Goal: Information Seeking & Learning: Learn about a topic

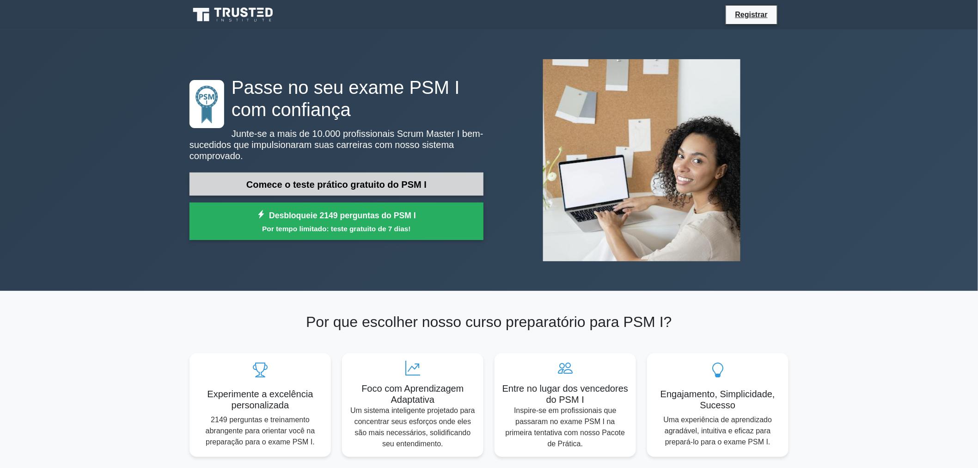
click at [380, 180] on font "Comece o teste prático gratuito do PSM I" at bounding box center [336, 184] width 180 height 10
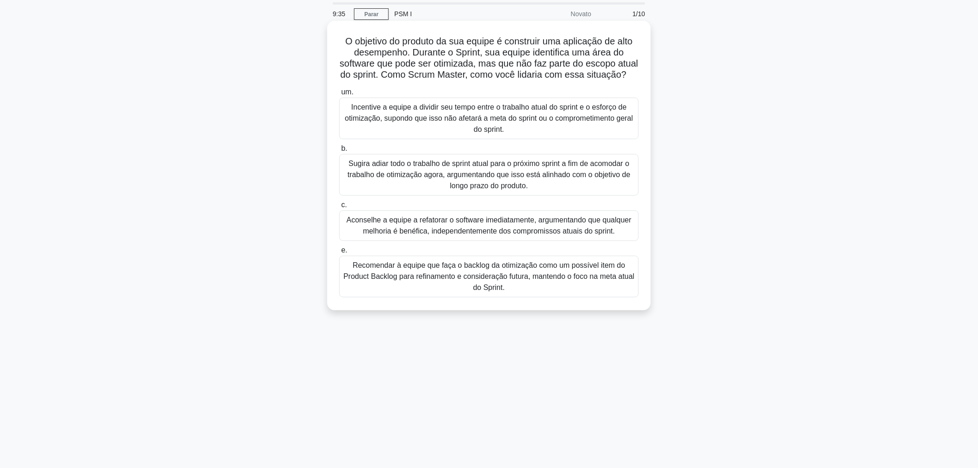
click at [515, 289] on font "Recomendar à equipe que faça o backlog da otimização como um possível item do P…" at bounding box center [488, 276] width 291 height 30
click at [339, 253] on input "e. Recomendar à equipe que faça o backlog da otimização como um possível item d…" at bounding box center [339, 250] width 0 height 6
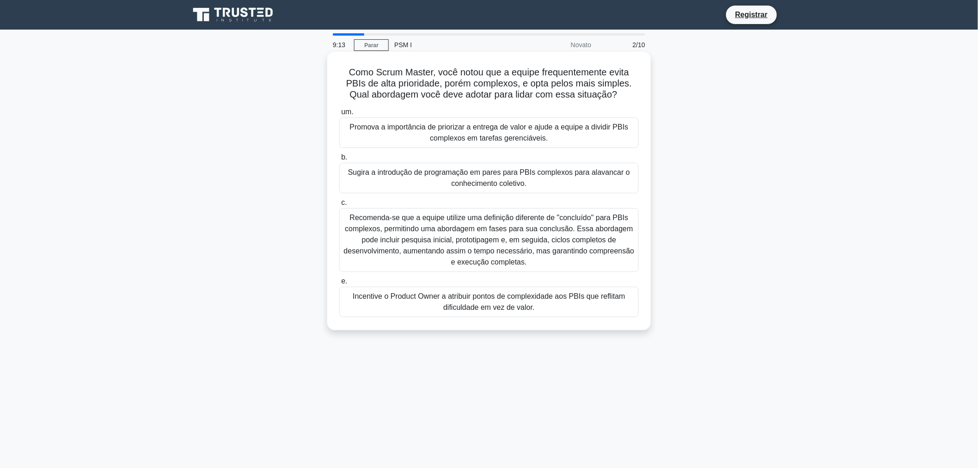
click at [536, 237] on font "Recomenda-se que a equipe utilize uma definição diferente de "concluído" para P…" at bounding box center [489, 239] width 291 height 52
click at [339, 206] on input "c. Recomenda-se que a equipe utilize uma definição diferente de "concluído" par…" at bounding box center [339, 203] width 0 height 6
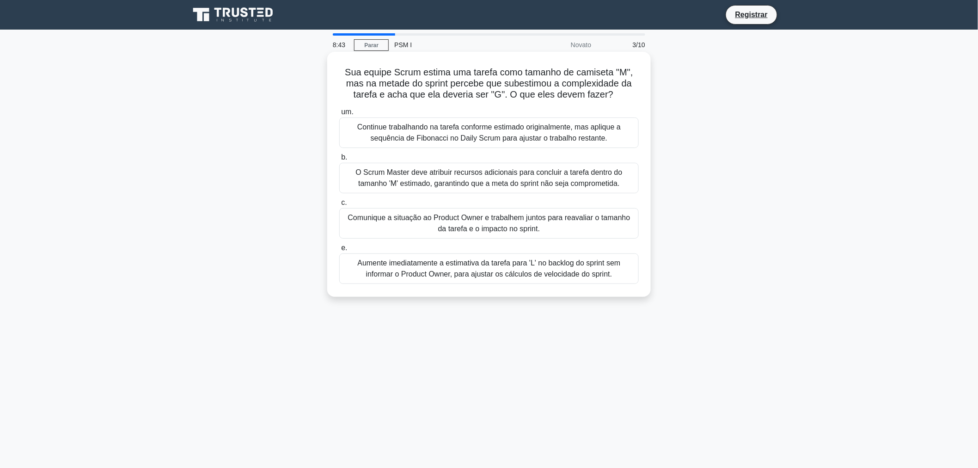
click at [481, 228] on font "Comunique a situação ao Product Owner e trabalhem juntos para reavaliar o taman…" at bounding box center [488, 222] width 282 height 19
click at [339, 206] on input "c. Comunique a situação ao Product Owner e trabalhem juntos para reavaliar o ta…" at bounding box center [339, 203] width 0 height 6
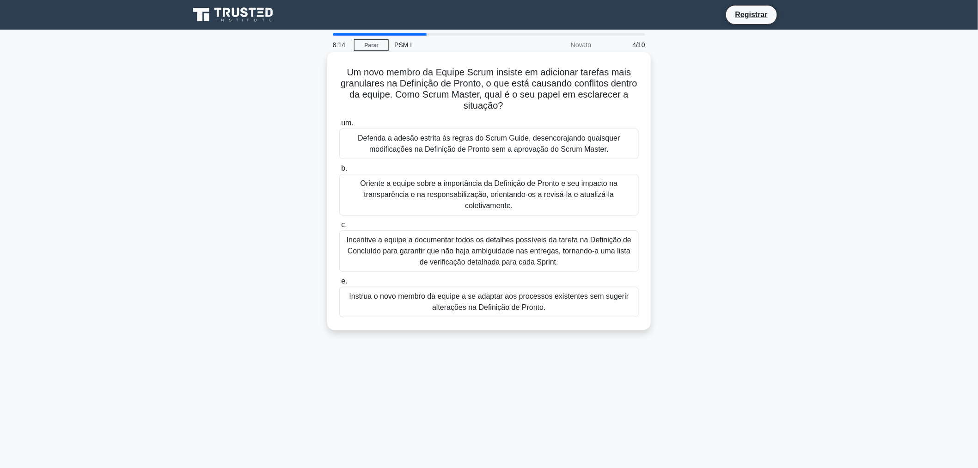
click at [478, 247] on font "Incentive a equipe a documentar todos os detalhes possíveis da tarefa na Defini…" at bounding box center [489, 251] width 285 height 30
click at [339, 228] on input "c. Incentive a equipe a documentar todos os detalhes possíveis da tarefa na Def…" at bounding box center [339, 225] width 0 height 6
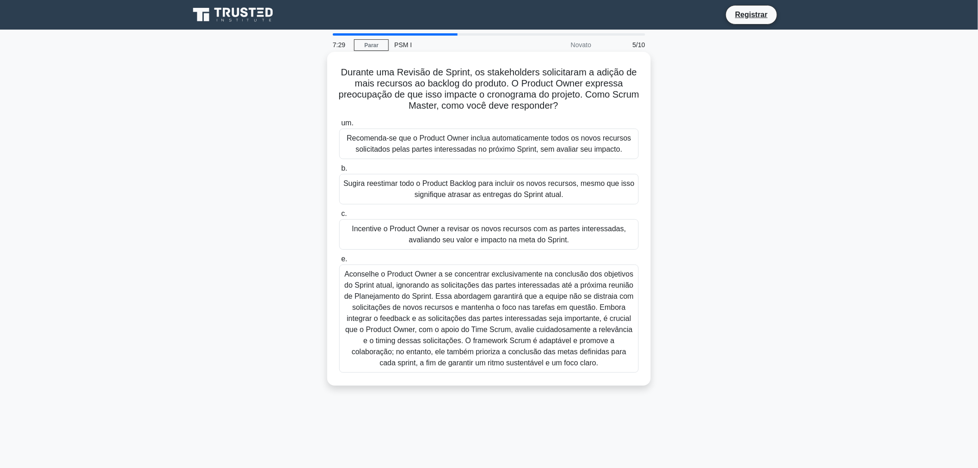
click at [522, 324] on font "Aconselhe o Product Owner a se concentrar exclusivamente na conclusão dos objet…" at bounding box center [488, 318] width 289 height 97
click at [339, 262] on input "e." at bounding box center [339, 259] width 0 height 6
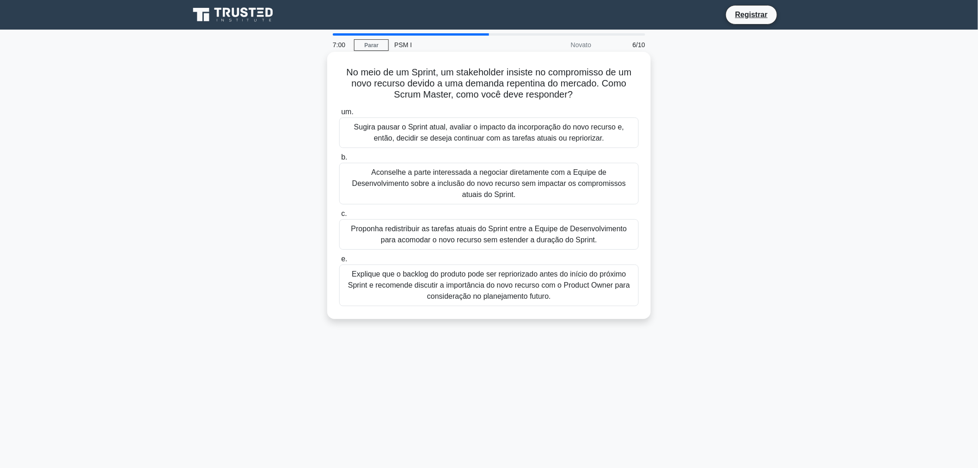
click at [527, 274] on font "Explique que o backlog do produto pode ser repriorizado antes do início do próx…" at bounding box center [489, 285] width 282 height 30
click at [339, 262] on input "e. Explique que o backlog do produto pode ser repriorizado antes do início do p…" at bounding box center [339, 259] width 0 height 6
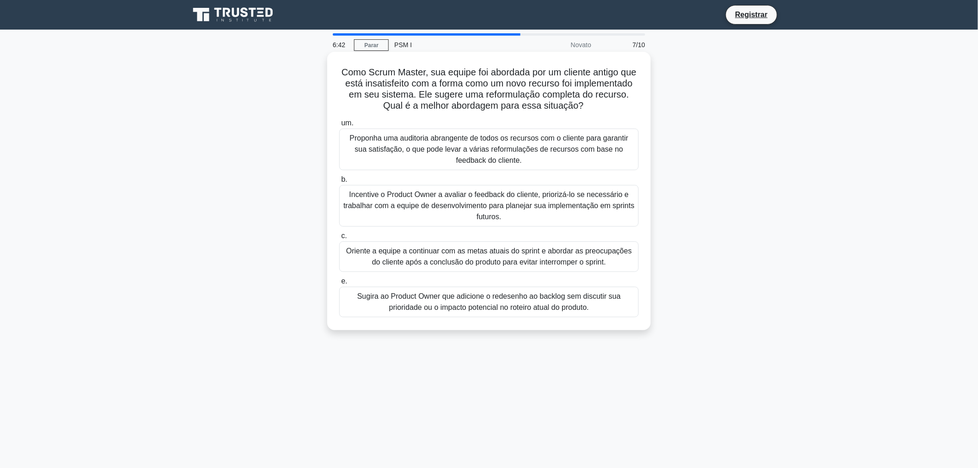
click at [515, 215] on font "Incentive o Product Owner a avaliar o feedback do cliente, priorizá-lo se neces…" at bounding box center [488, 205] width 291 height 33
click at [339, 182] on input "b. Incentive o Product Owner a avaliar o feedback do cliente, priorizá-lo se ne…" at bounding box center [339, 179] width 0 height 6
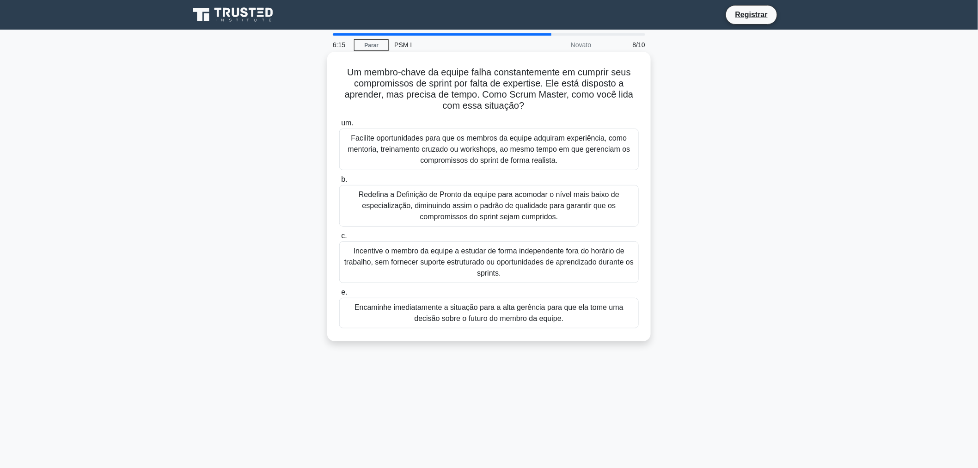
click at [505, 150] on font "Facilite oportunidades para que os membros da equipe adquiram experiência, como…" at bounding box center [489, 149] width 282 height 30
click at [339, 126] on input "um. Facilite oportunidades para que os membros da equipe adquiram experiência, …" at bounding box center [339, 123] width 0 height 6
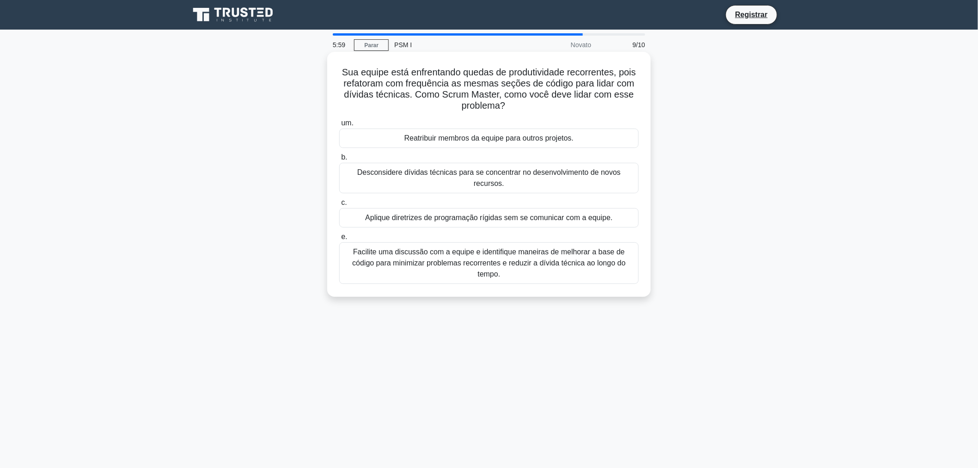
click at [620, 255] on font "Facilite uma discussão com a equipe e identifique maneiras de melhorar a base d…" at bounding box center [488, 263] width 273 height 30
click at [339, 240] on input "e. Facilite uma discussão com a equipe e identifique maneiras de melhorar a bas…" at bounding box center [339, 237] width 0 height 6
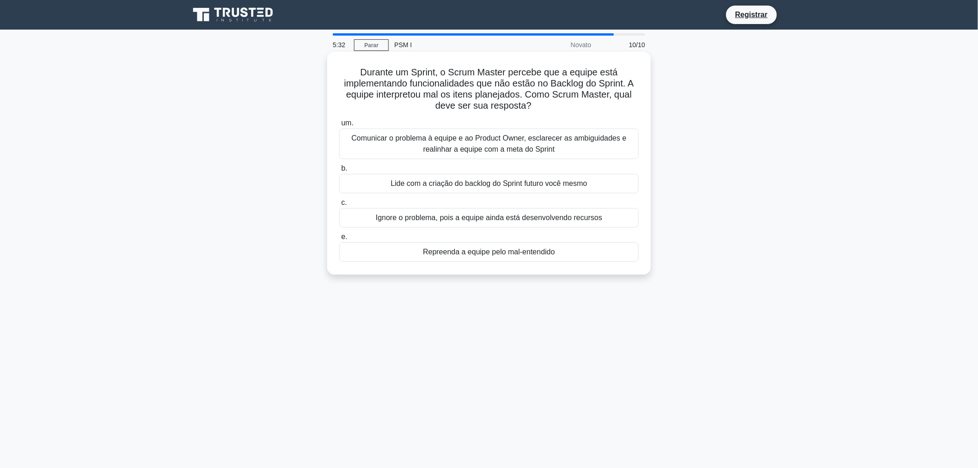
click at [522, 137] on font "Comunicar o problema à equipe e ao Product Owner, esclarecer as ambiguidades e …" at bounding box center [489, 143] width 275 height 19
click at [339, 126] on input "um. Comunicar o problema à equipe e ao Product Owner, esclarecer as ambiguidade…" at bounding box center [339, 123] width 0 height 6
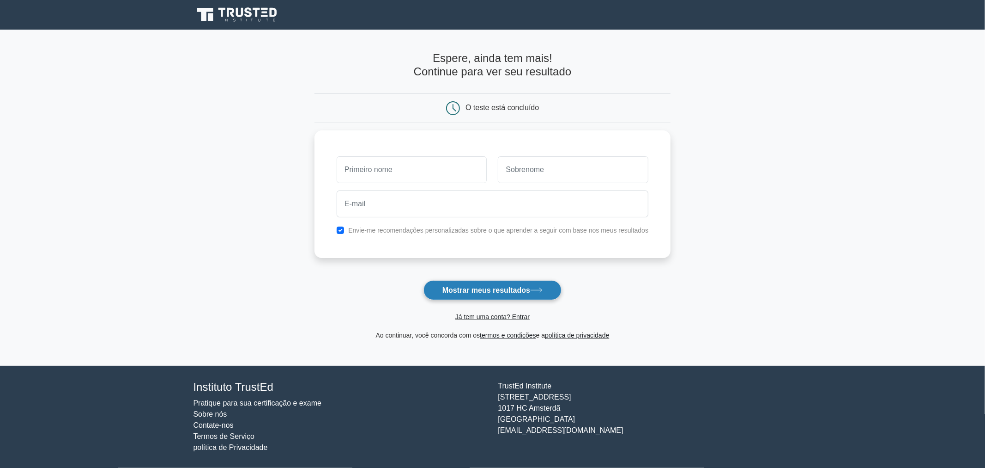
click at [511, 293] on font "Mostrar meus resultados" at bounding box center [487, 290] width 88 height 8
click at [387, 167] on input "text" at bounding box center [412, 167] width 151 height 27
type input "[PERSON_NAME]"
type input "Canal"
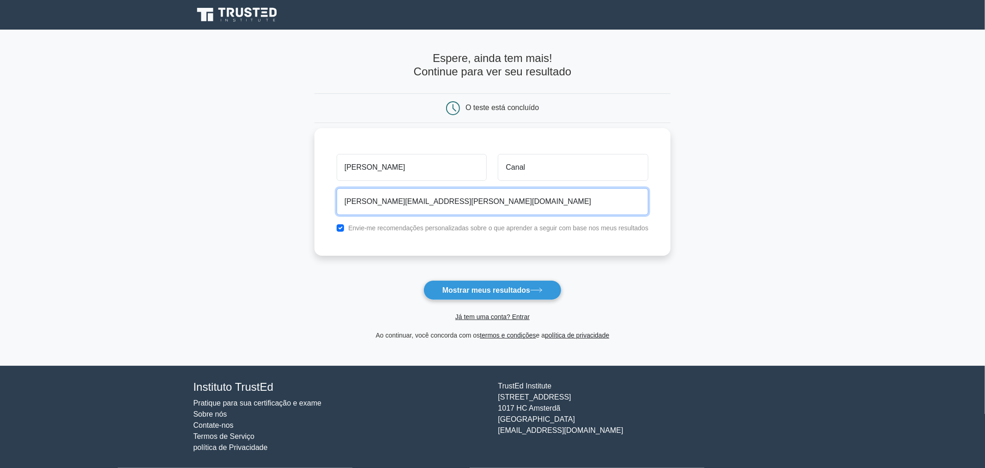
type input "[PERSON_NAME][EMAIL_ADDRESS][PERSON_NAME][DOMAIN_NAME]"
click at [436, 230] on font "Envie-me recomendações personalizadas sobre o que aprender a seguir com base no…" at bounding box center [498, 227] width 300 height 7
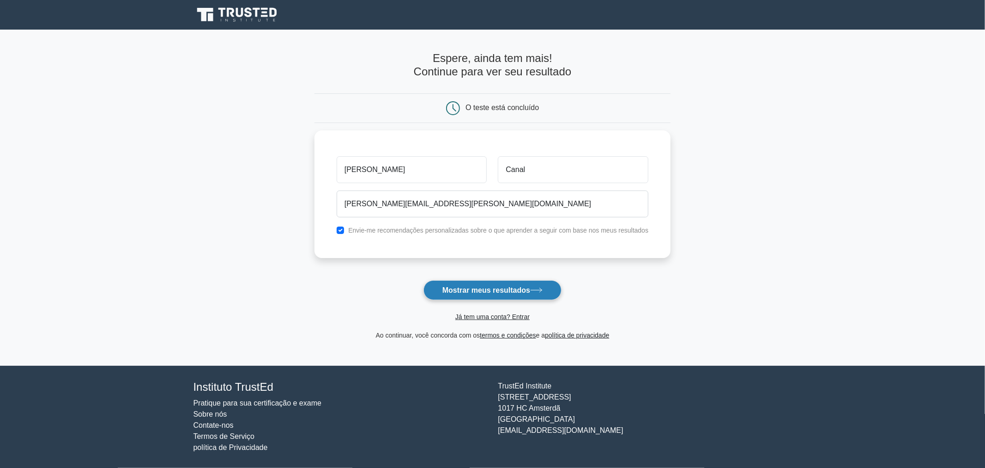
click at [517, 287] on font "Mostrar meus resultados" at bounding box center [487, 290] width 88 height 8
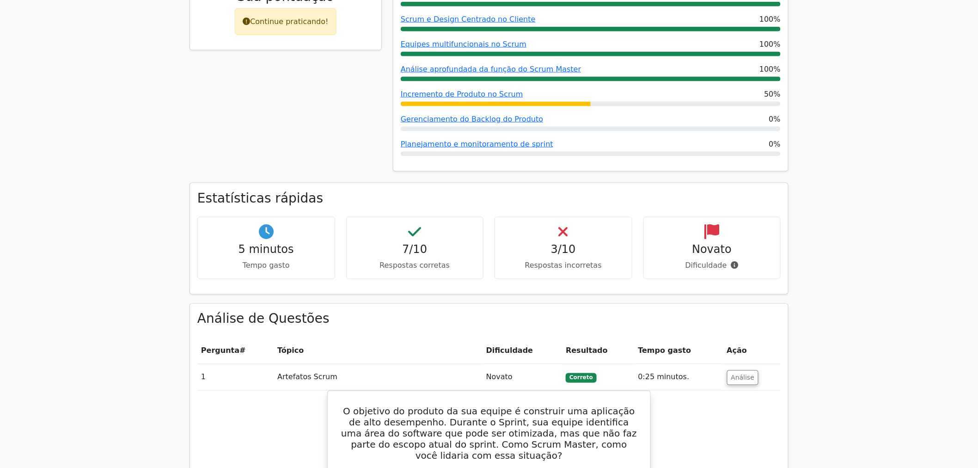
scroll to position [513, 0]
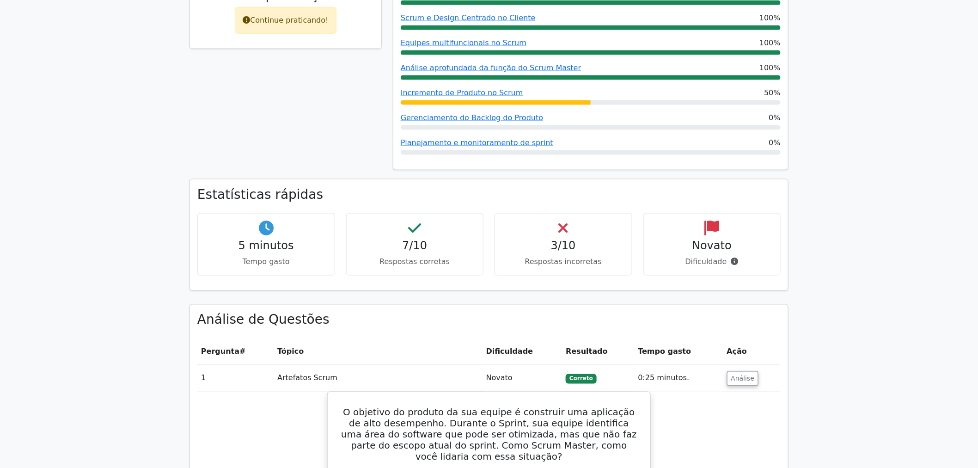
click at [566, 239] on font "3/10" at bounding box center [563, 245] width 25 height 13
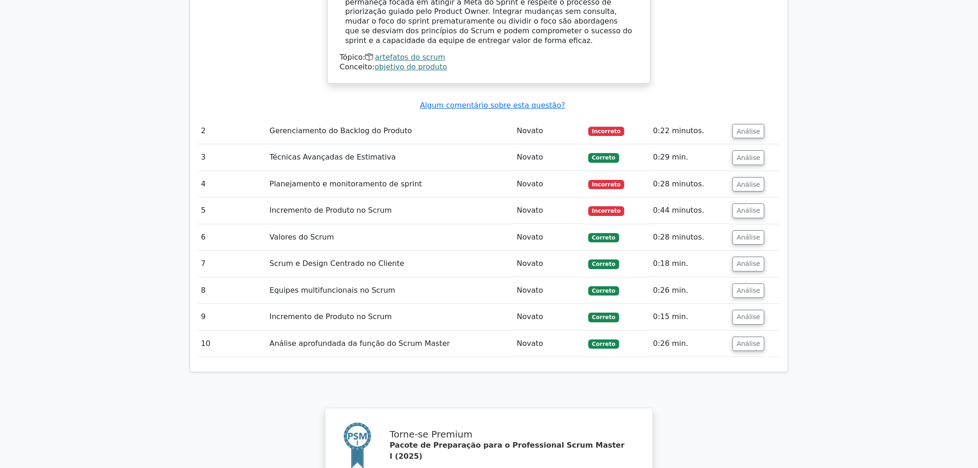
scroll to position [1283, 0]
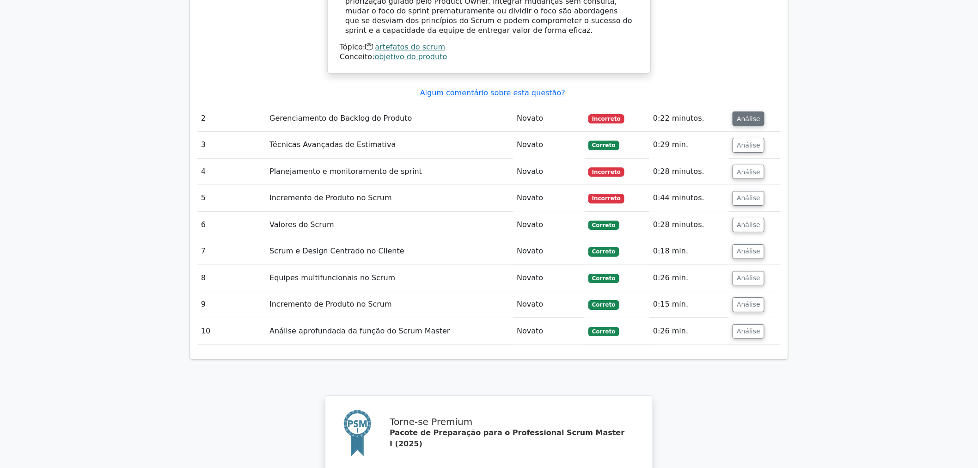
click at [745, 115] on font "Análise" at bounding box center [748, 118] width 24 height 7
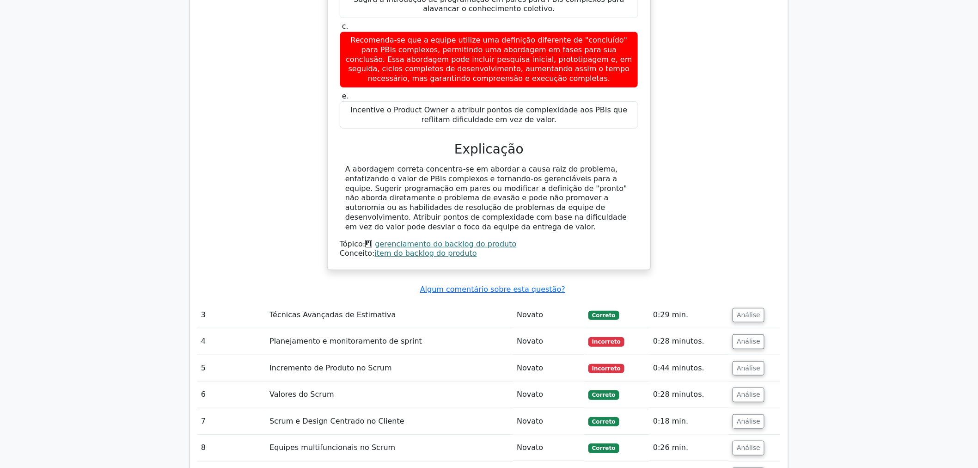
scroll to position [1694, 0]
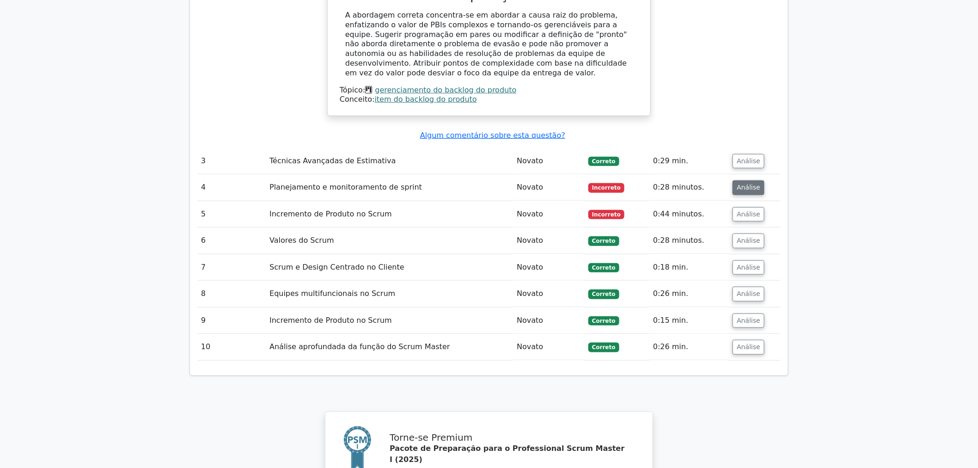
click at [737, 184] on font "Análise" at bounding box center [748, 187] width 24 height 7
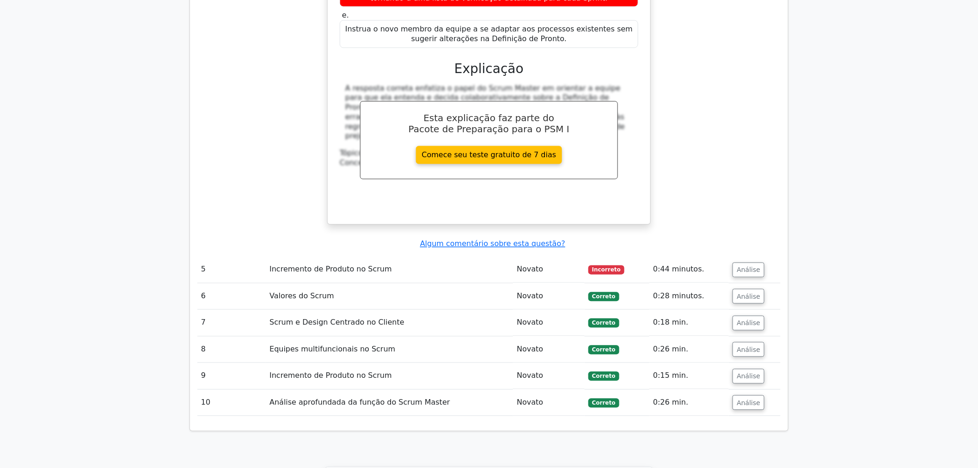
scroll to position [2104, 0]
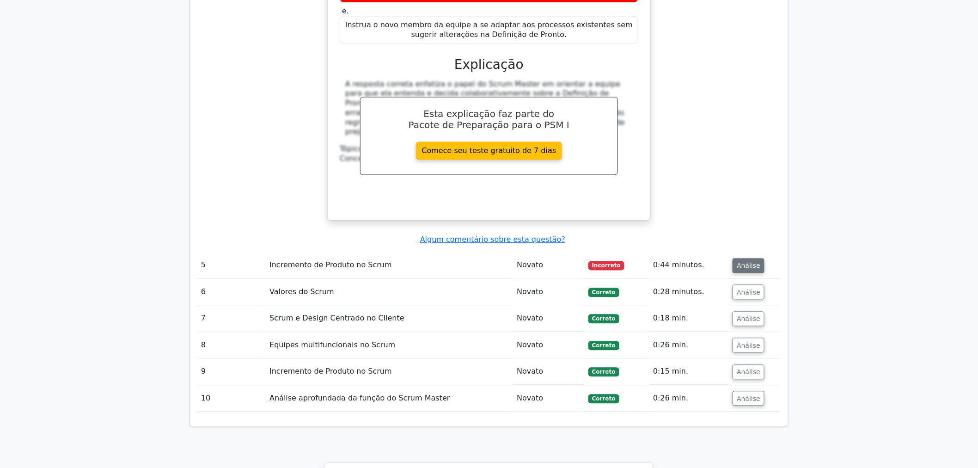
click at [749, 262] on font "Análise" at bounding box center [748, 265] width 24 height 7
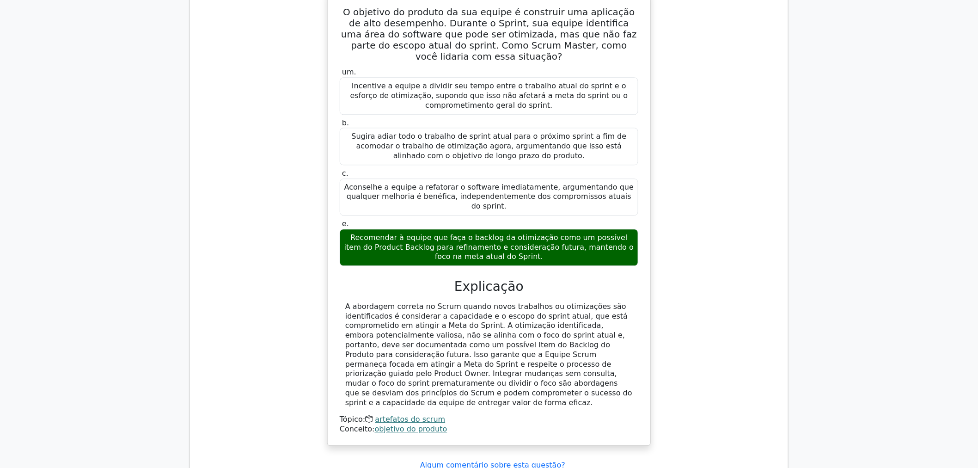
scroll to position [821, 0]
